Goal: Information Seeking & Learning: Learn about a topic

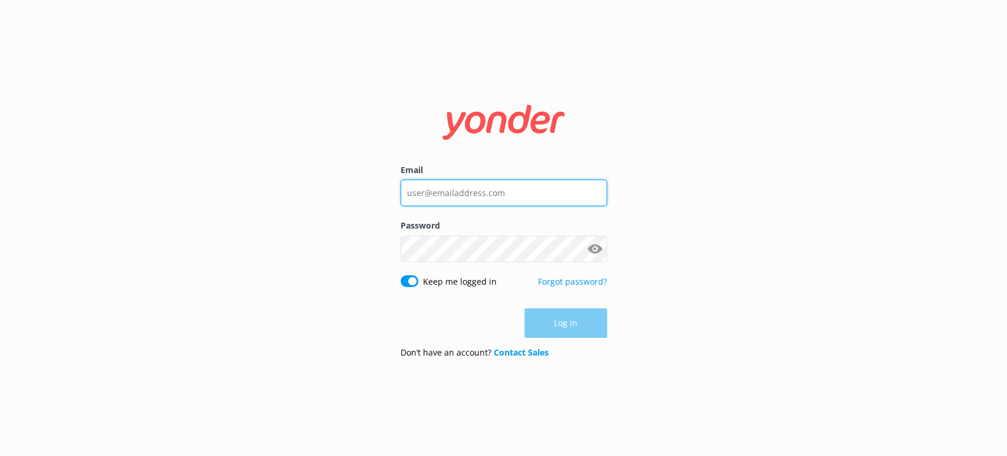
type input "[PERSON_NAME][EMAIL_ADDRESS][DOMAIN_NAME]"
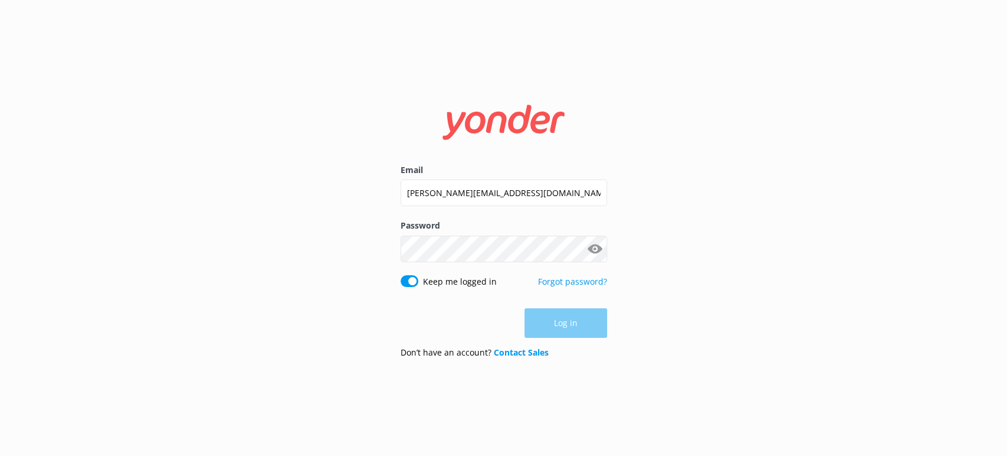
click at [570, 326] on div "Log in" at bounding box center [504, 323] width 207 height 30
click at [557, 315] on button "Log in" at bounding box center [566, 324] width 83 height 30
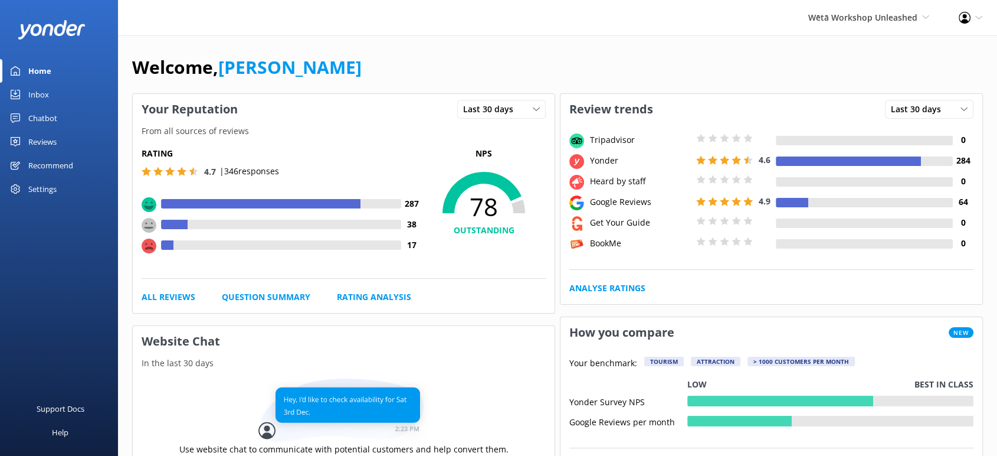
click at [44, 141] on div "Reviews" at bounding box center [42, 142] width 28 height 24
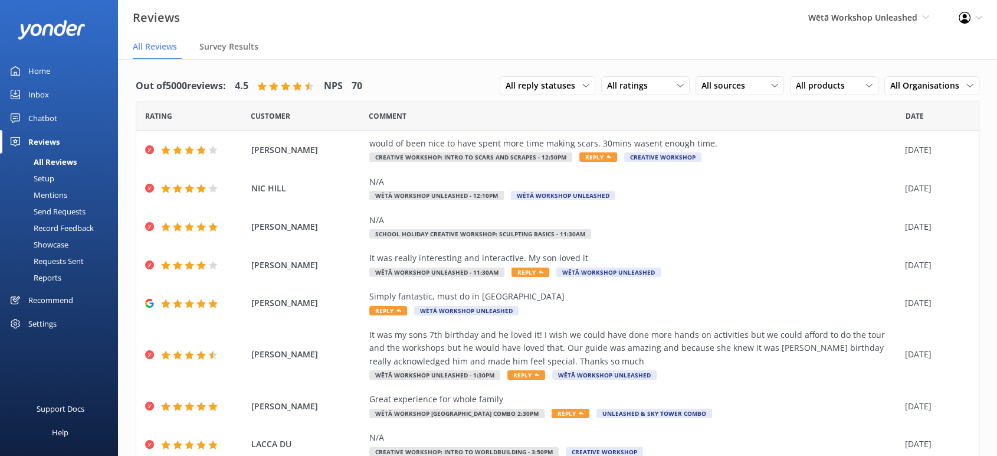
click at [48, 274] on div "Reports" at bounding box center [34, 277] width 54 height 17
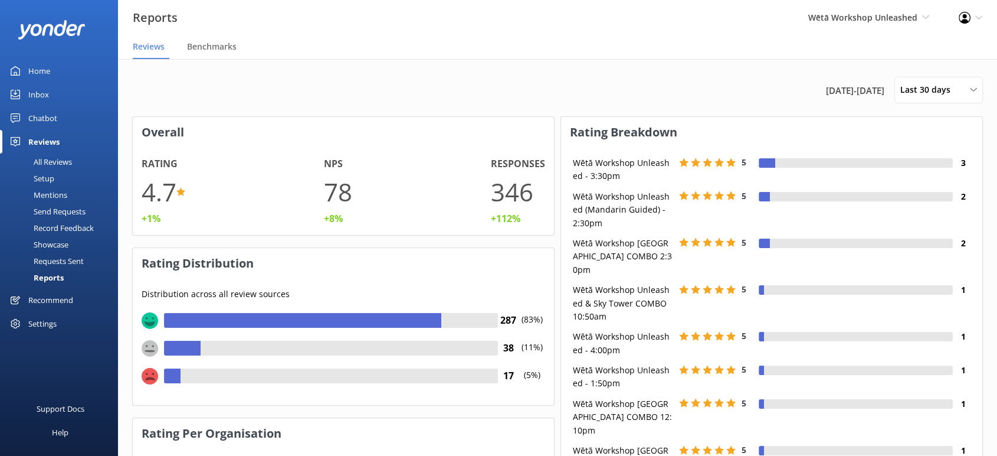
scroll to position [117, 411]
click at [204, 50] on span "Benchmarks" at bounding box center [212, 47] width 50 height 12
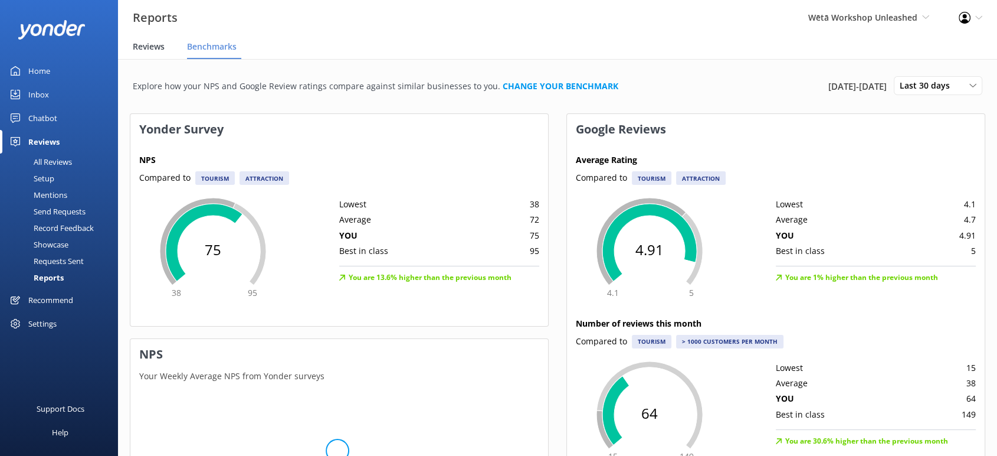
click at [149, 46] on span "Reviews" at bounding box center [149, 47] width 32 height 12
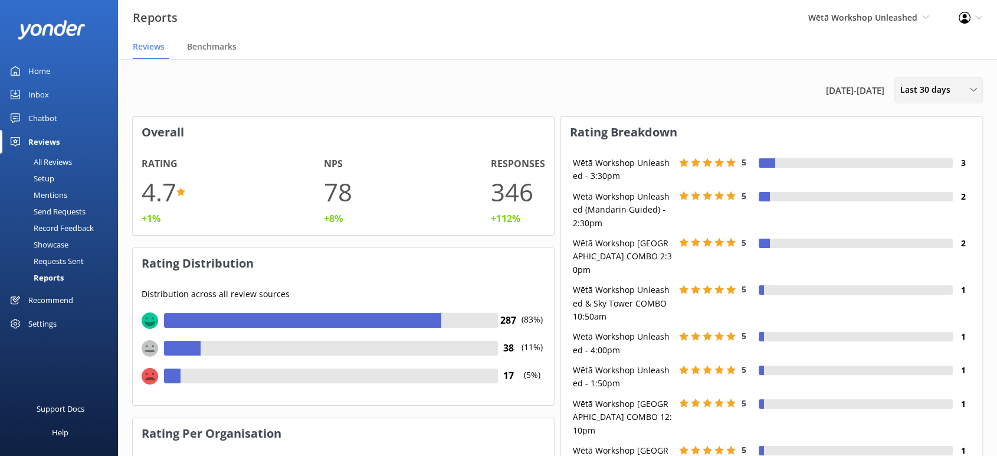
scroll to position [117, 411]
click at [947, 83] on span "Last 30 days" at bounding box center [929, 89] width 57 height 13
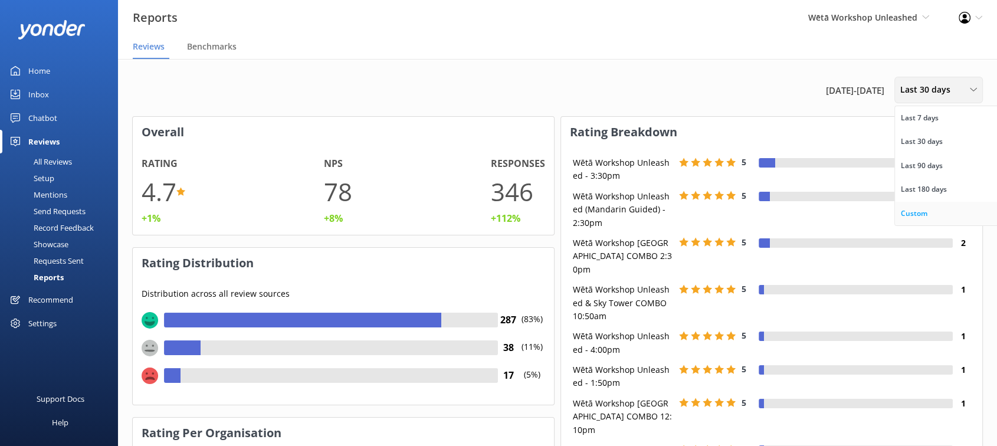
click at [911, 211] on div "Custom" at bounding box center [914, 214] width 27 height 12
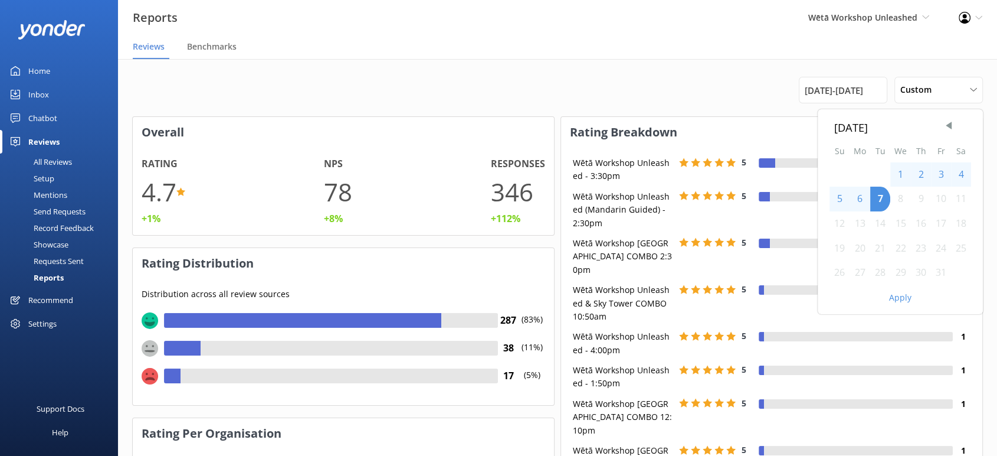
click at [707, 93] on div "[DATE] Su Mo Tu We Th Fr Sa 1 2 3 4 5 6 7 8 9 10 11 12 13 14 15 16 17 18 19 20 …" at bounding box center [557, 90] width 851 height 27
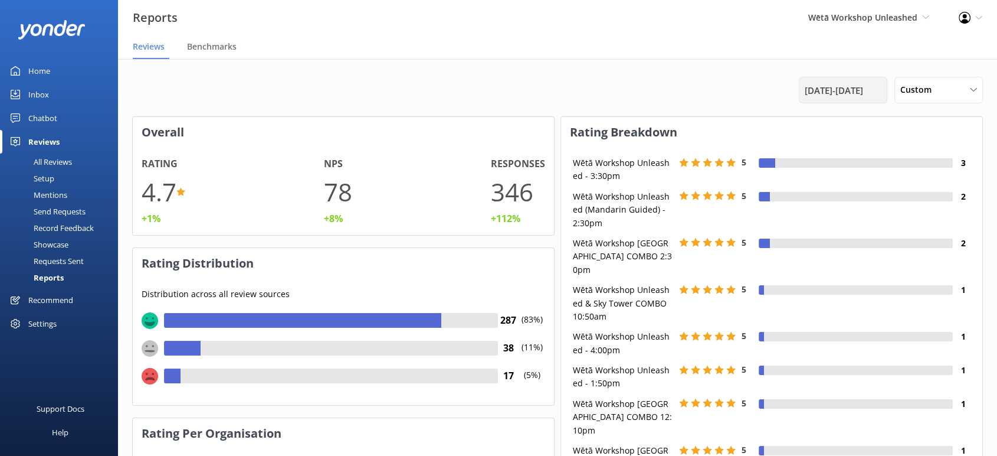
click at [808, 98] on div "[DATE] - [DATE]" at bounding box center [843, 90] width 89 height 27
click at [808, 93] on span "[DATE] - [DATE]" at bounding box center [834, 90] width 58 height 14
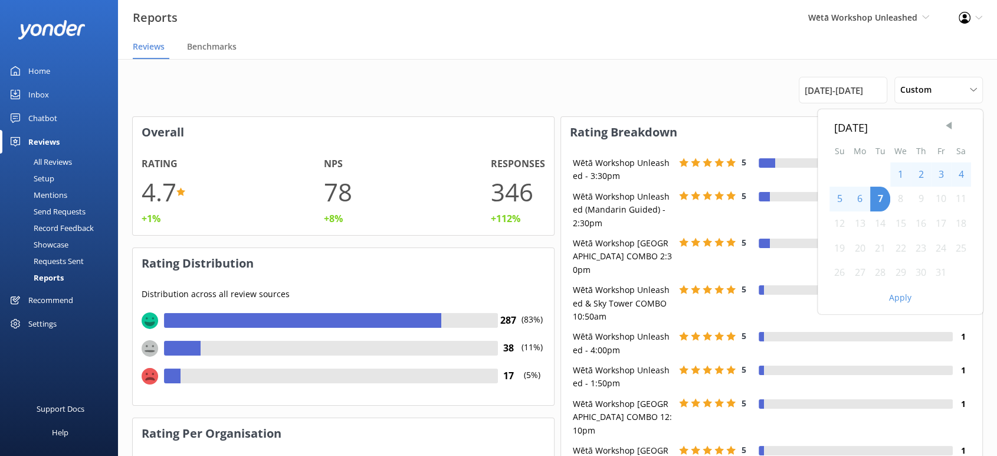
click at [948, 128] on span "Previous Month" at bounding box center [949, 126] width 12 height 12
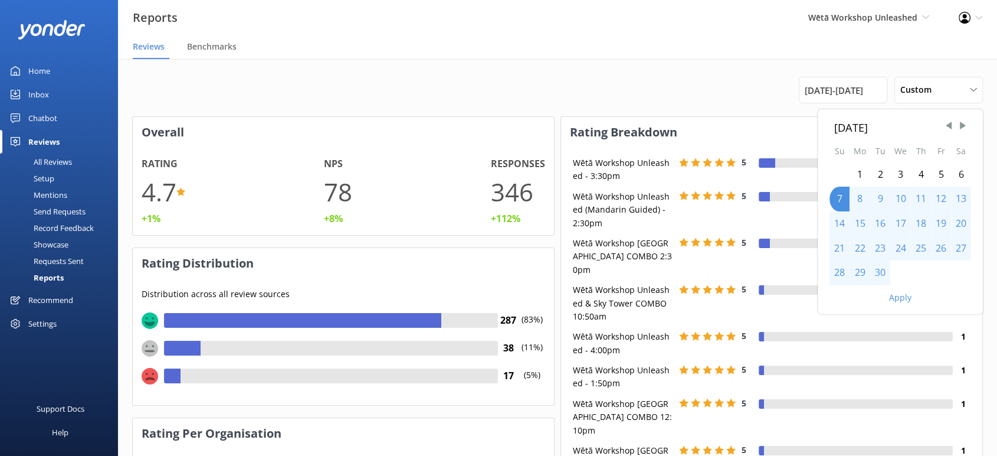
click at [859, 173] on div "1" at bounding box center [860, 174] width 21 height 25
click at [841, 197] on div "7" at bounding box center [840, 199] width 20 height 25
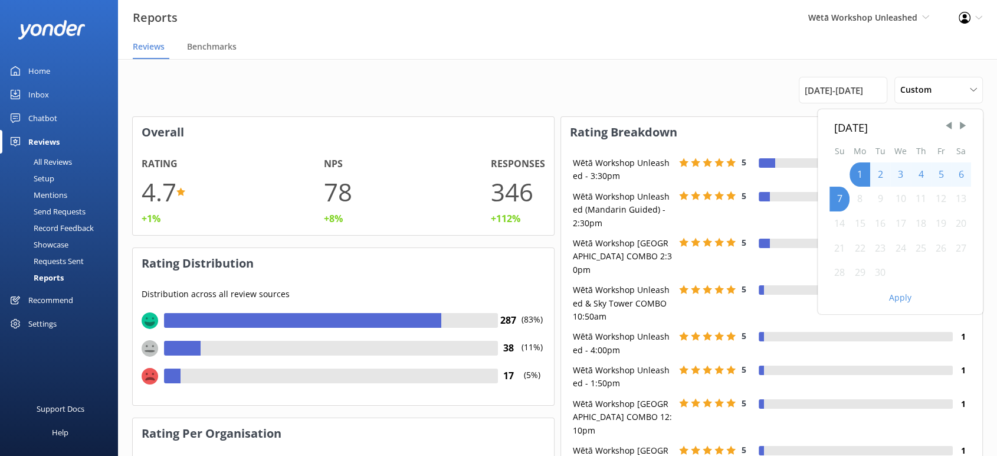
click at [905, 296] on button "Apply" at bounding box center [900, 297] width 22 height 8
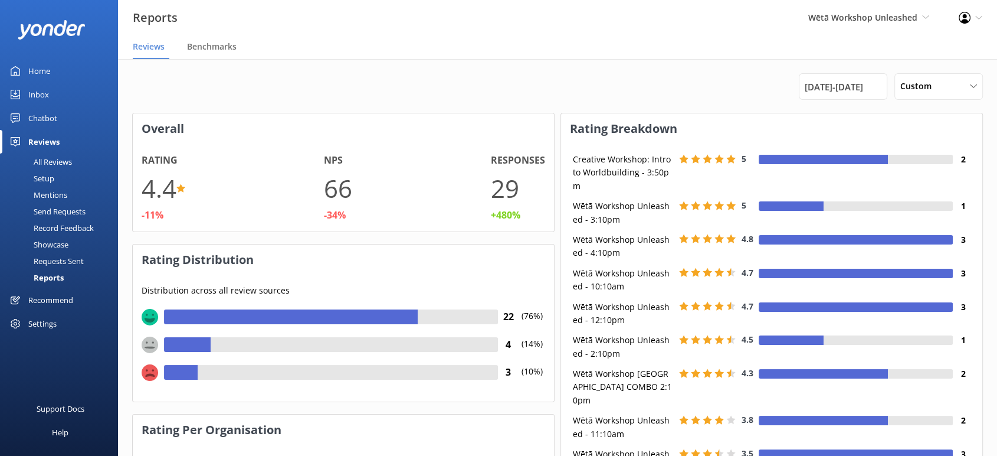
scroll to position [0, 0]
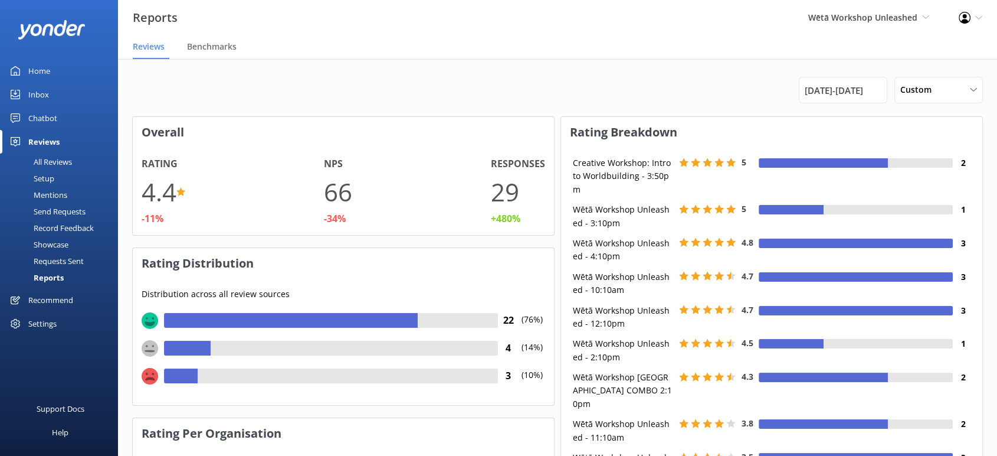
click at [727, 44] on nav "Reviews Benchmarks" at bounding box center [557, 47] width 879 height 24
click at [734, 89] on div "[DATE] - [DATE] Custom Last 7 days Last 30 days Last 90 days Last 180 days Cust…" at bounding box center [557, 90] width 851 height 27
